Goal: Transaction & Acquisition: Purchase product/service

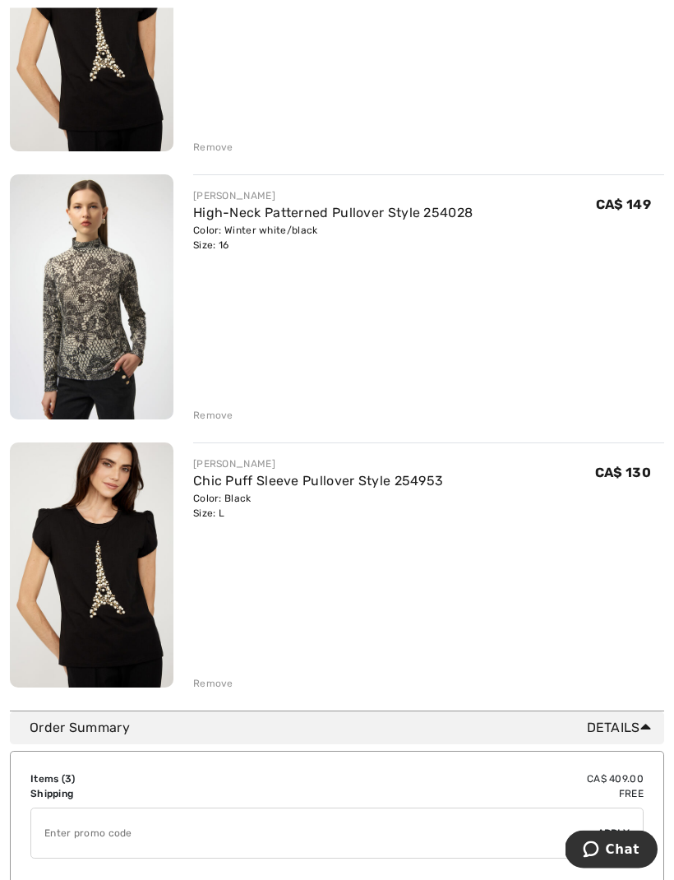
scroll to position [338, 0]
click at [489, 575] on div "FRANK LYMAN Chic Puff Sleeve Pullover Style 254953 Color: Black Size: L Final S…" at bounding box center [428, 566] width 471 height 249
click at [225, 671] on div "FRANK LYMAN Chic Puff Sleeve Pullover Style 254953 Color: Black Size: L Final S…" at bounding box center [428, 566] width 471 height 249
click at [212, 691] on div "You are only CA$ 0.00 away from FREE SHIPPING! Continue Shopping > Congratulati…" at bounding box center [337, 243] width 654 height 935
click at [222, 672] on div "FRANK LYMAN Chic Puff Sleeve Pullover Style 254953 Color: Black Size: L Final S…" at bounding box center [428, 566] width 471 height 249
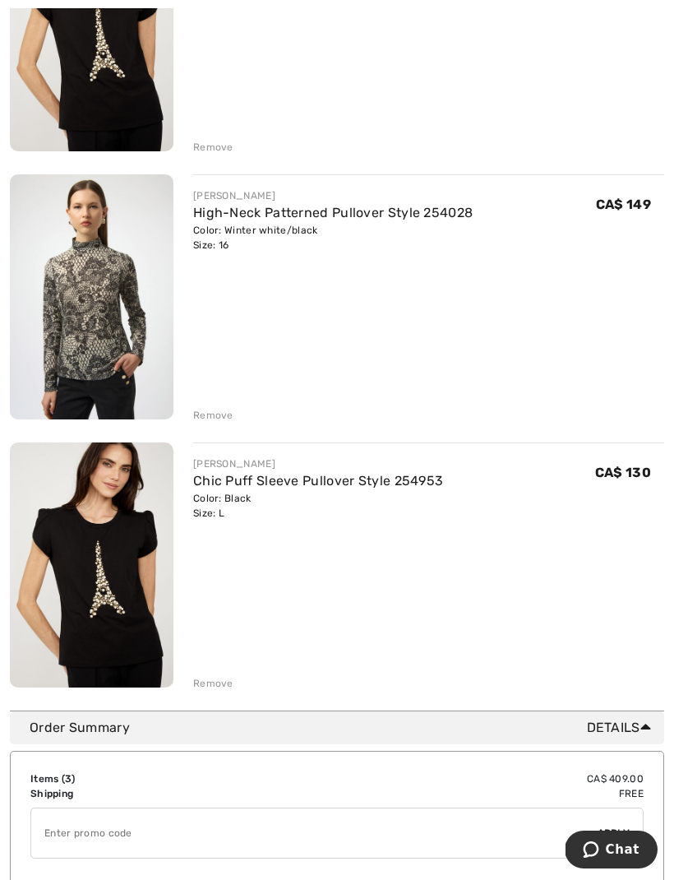
click at [215, 689] on div "Remove" at bounding box center [213, 683] width 40 height 15
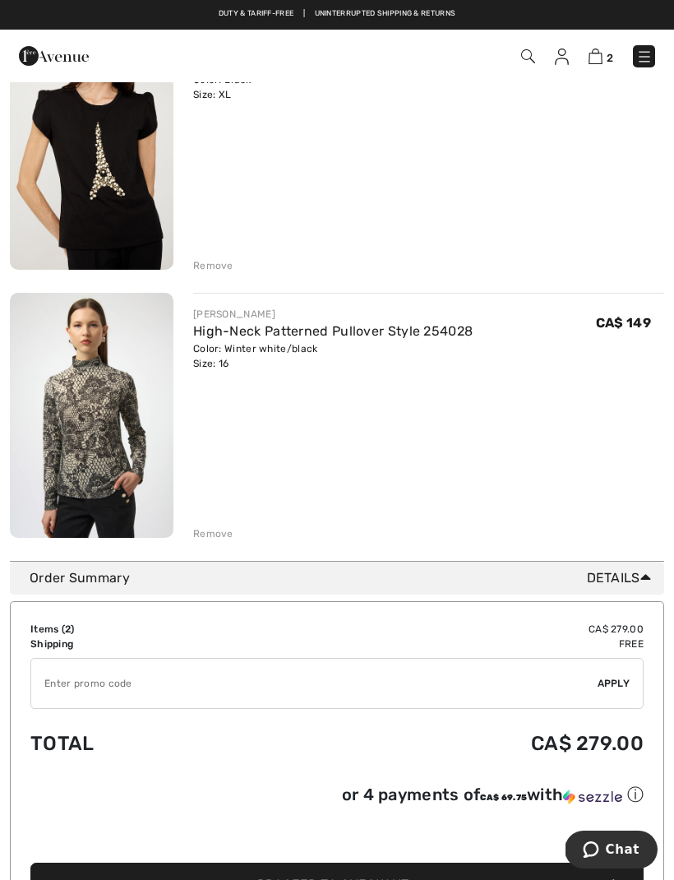
scroll to position [0, 0]
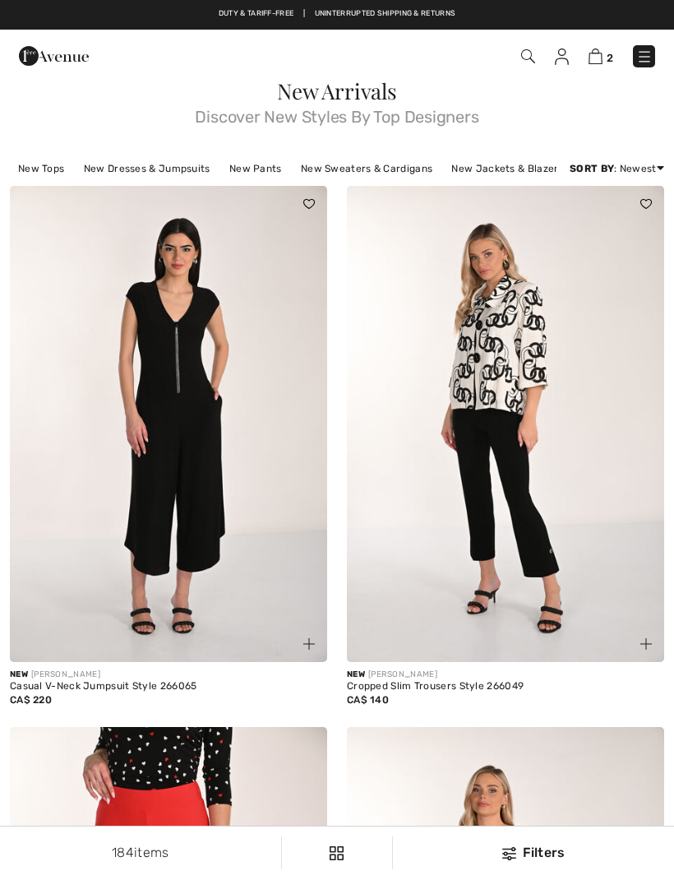
checkbox input "true"
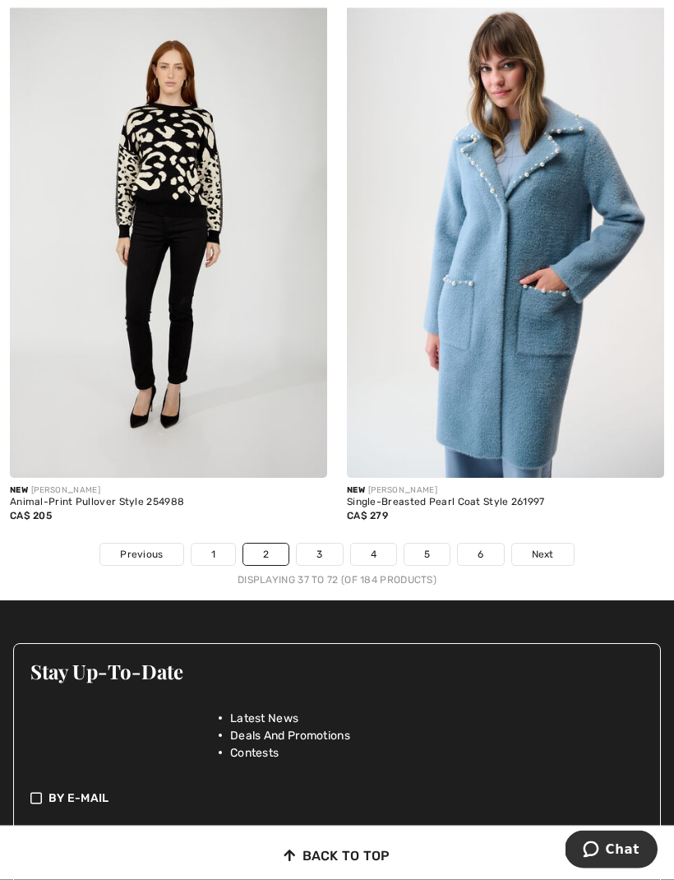
scroll to position [10086, 0]
click at [316, 549] on link "3" at bounding box center [319, 553] width 45 height 21
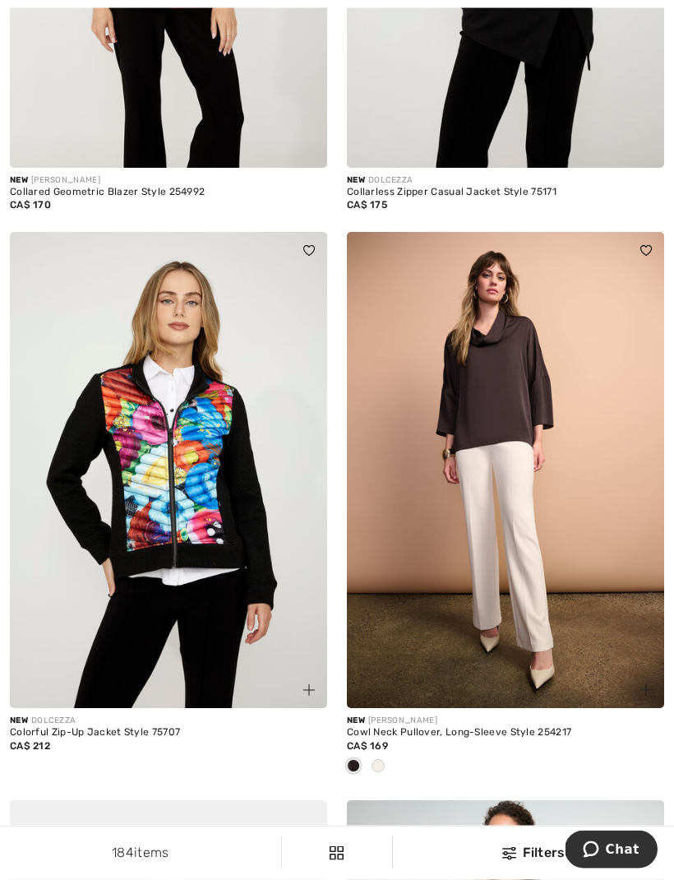
scroll to position [1604, 0]
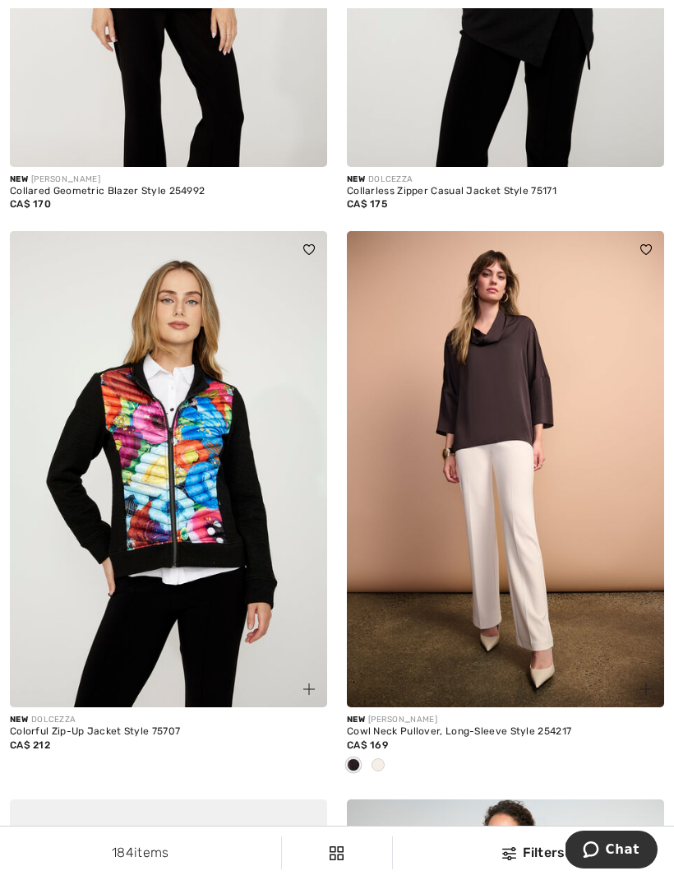
click at [525, 432] on img at bounding box center [505, 469] width 317 height 476
click at [510, 386] on img at bounding box center [505, 469] width 317 height 476
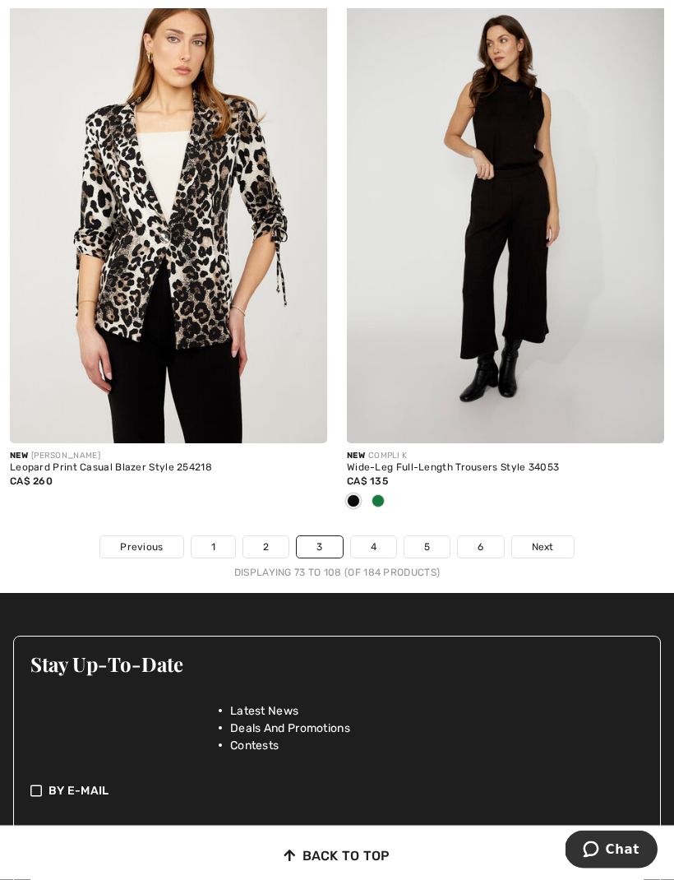
scroll to position [10181, 0]
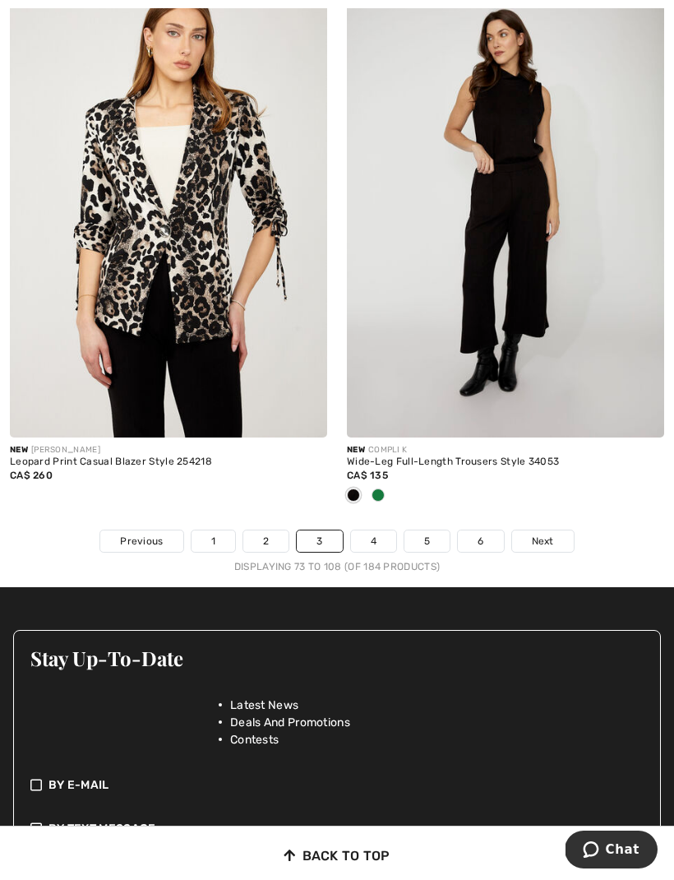
click at [378, 539] on link "4" at bounding box center [373, 540] width 45 height 21
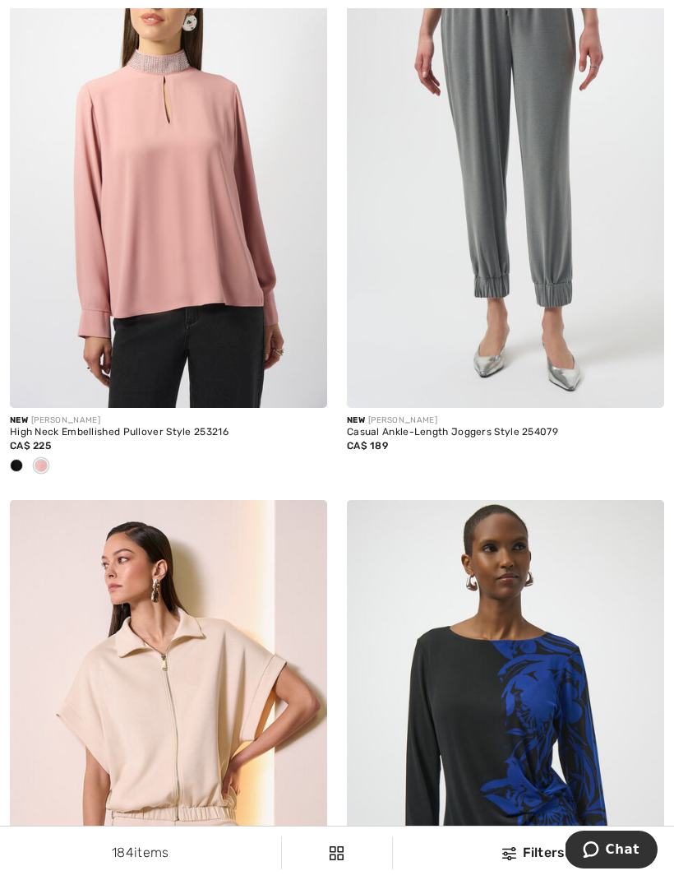
scroll to position [1934, 0]
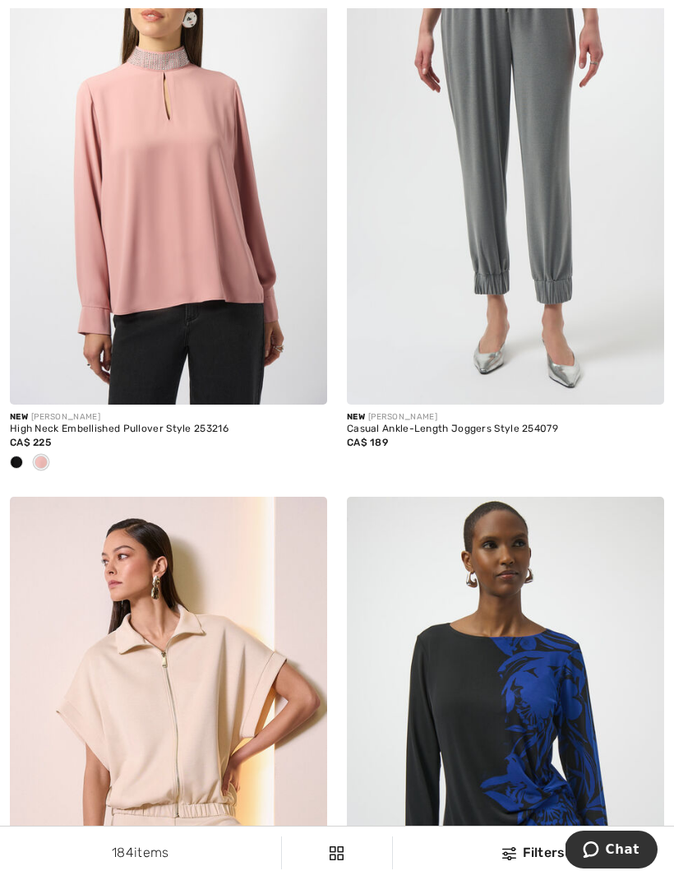
click at [524, 282] on img at bounding box center [505, 166] width 317 height 476
